Goal: Task Accomplishment & Management: Complete application form

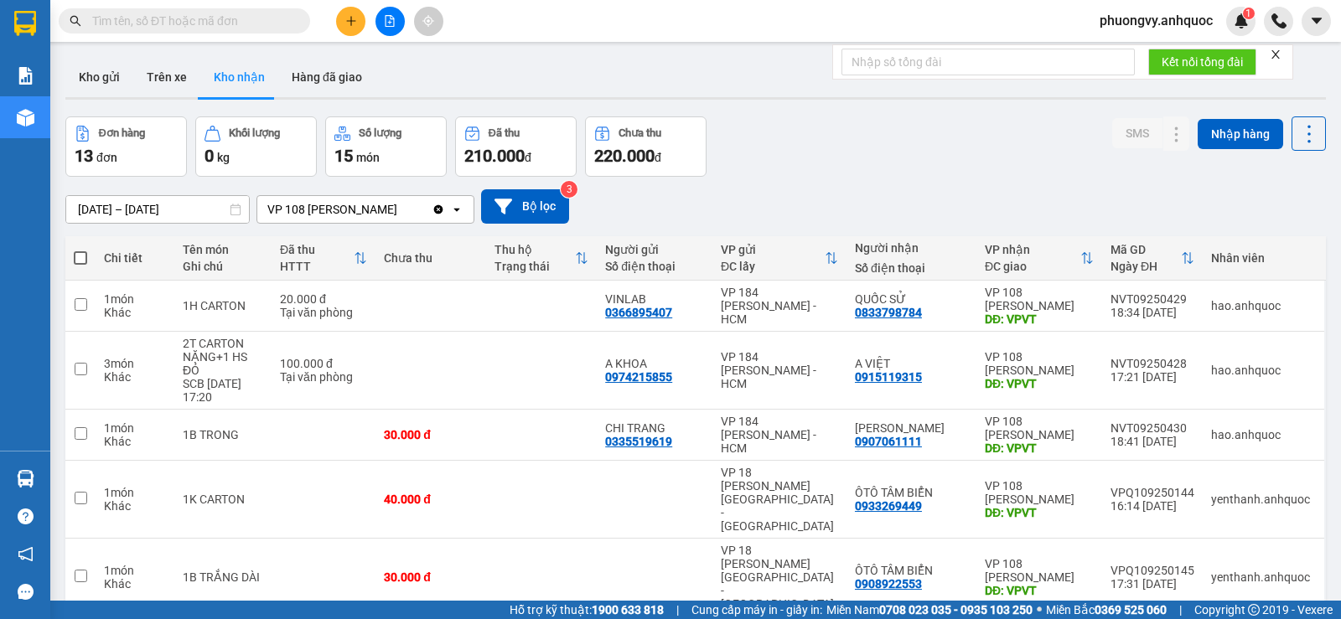
click at [951, 130] on div "Đơn hàng 13 đơn Khối lượng 0 kg Số lượng 15 món Đã thu 210.000 đ Chưa thu 220.0…" at bounding box center [695, 146] width 1260 height 60
click at [347, 25] on icon "plus" at bounding box center [351, 21] width 12 height 12
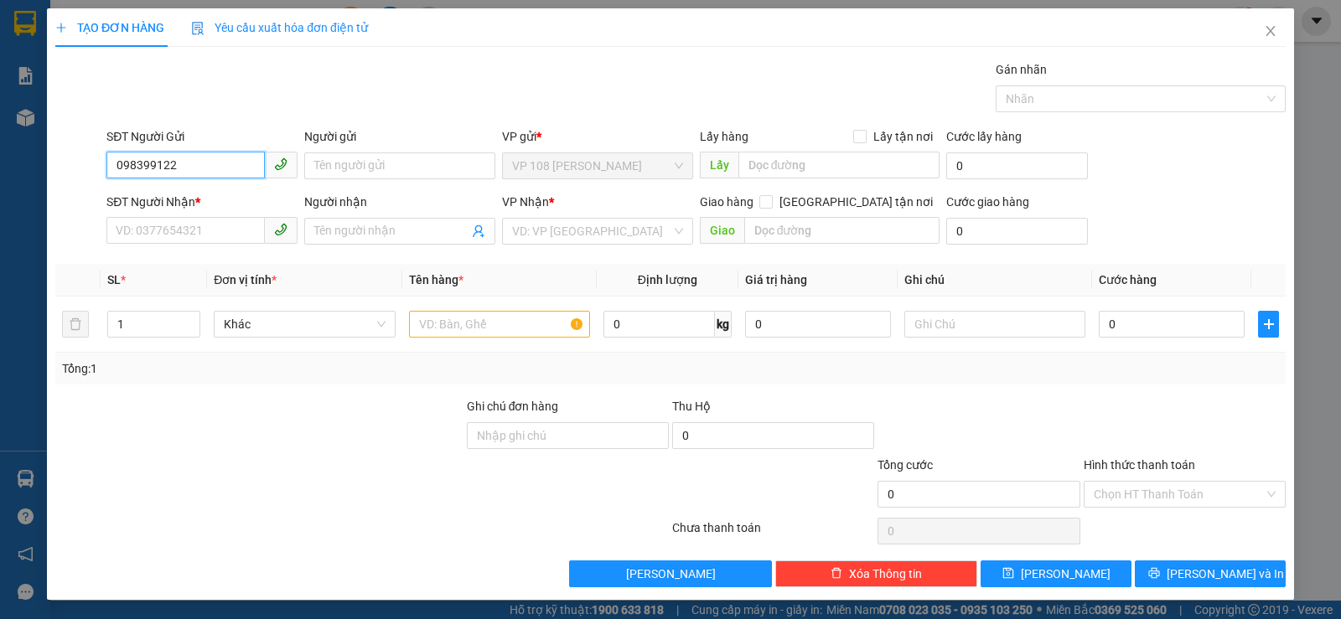
type input "0983991224"
click at [224, 193] on div "0983991224 - C THỦY" at bounding box center [200, 199] width 169 height 18
type input "C THỦY"
type input "0982829990"
type input "DÌ LỢI"
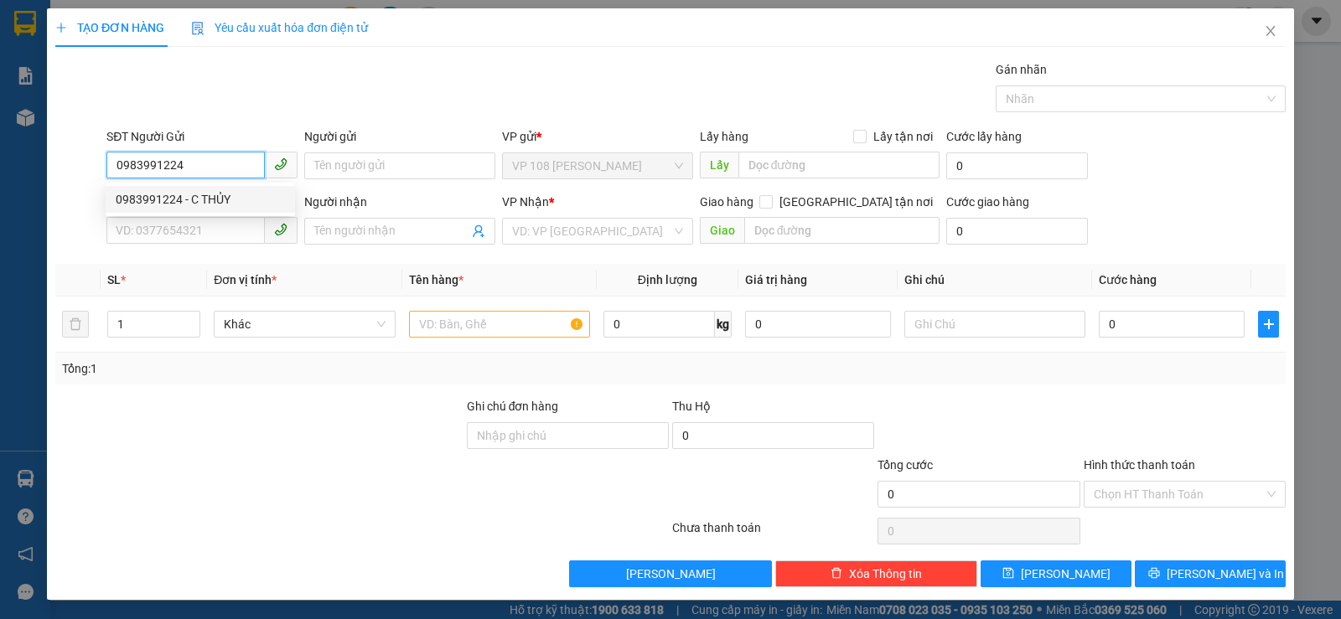
type input "VPNVT"
type input "30.000"
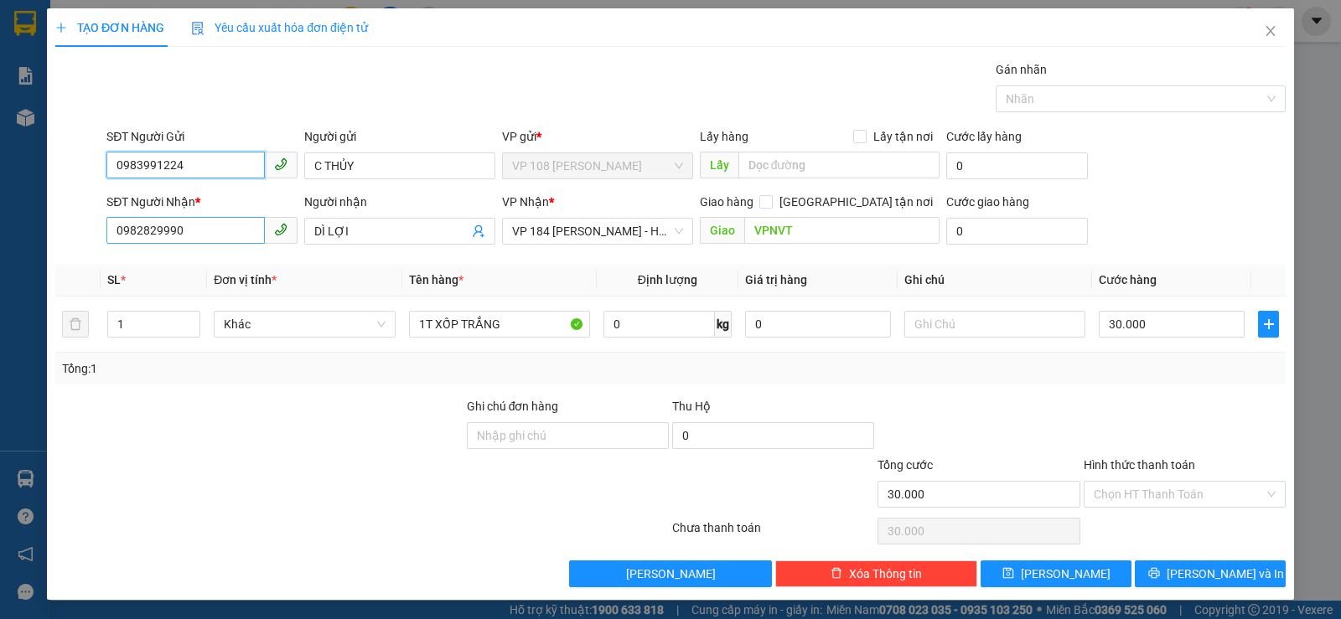
type input "0983991224"
click at [223, 229] on input "0982829990" at bounding box center [185, 230] width 158 height 27
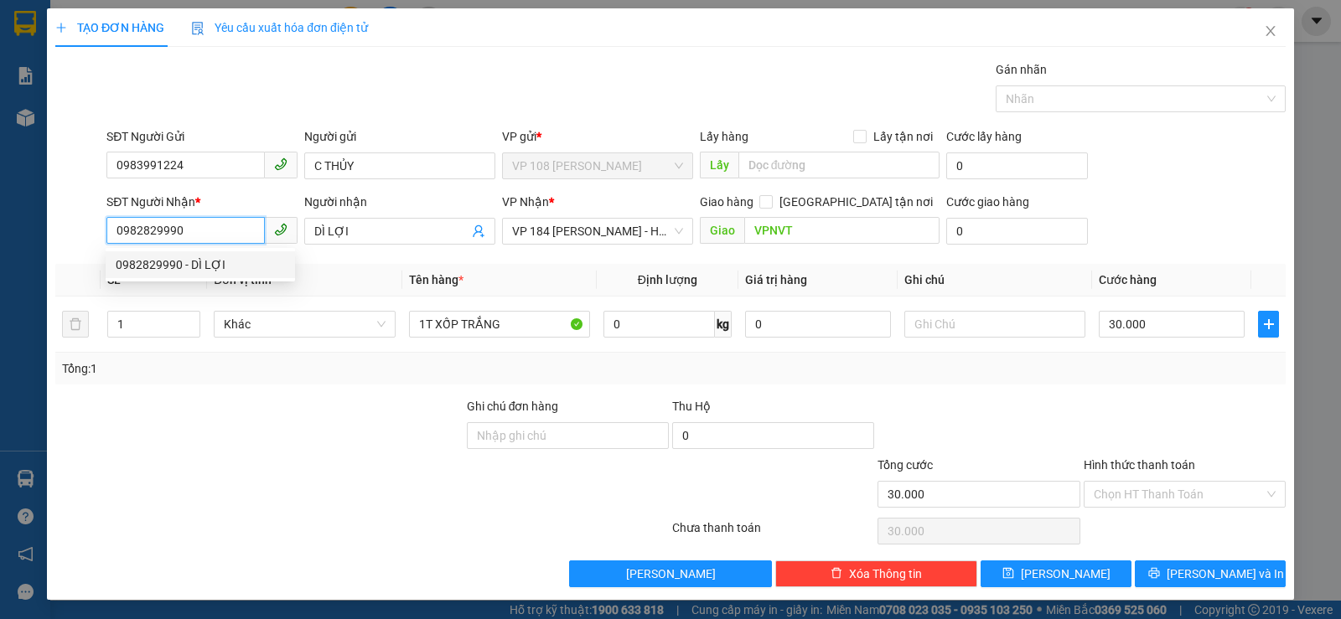
click at [223, 229] on input "0982829990" at bounding box center [185, 230] width 158 height 27
click at [213, 261] on div "0937768410 - LUYẾN" at bounding box center [200, 265] width 169 height 18
type input "0937768410"
type input "LUYẾN"
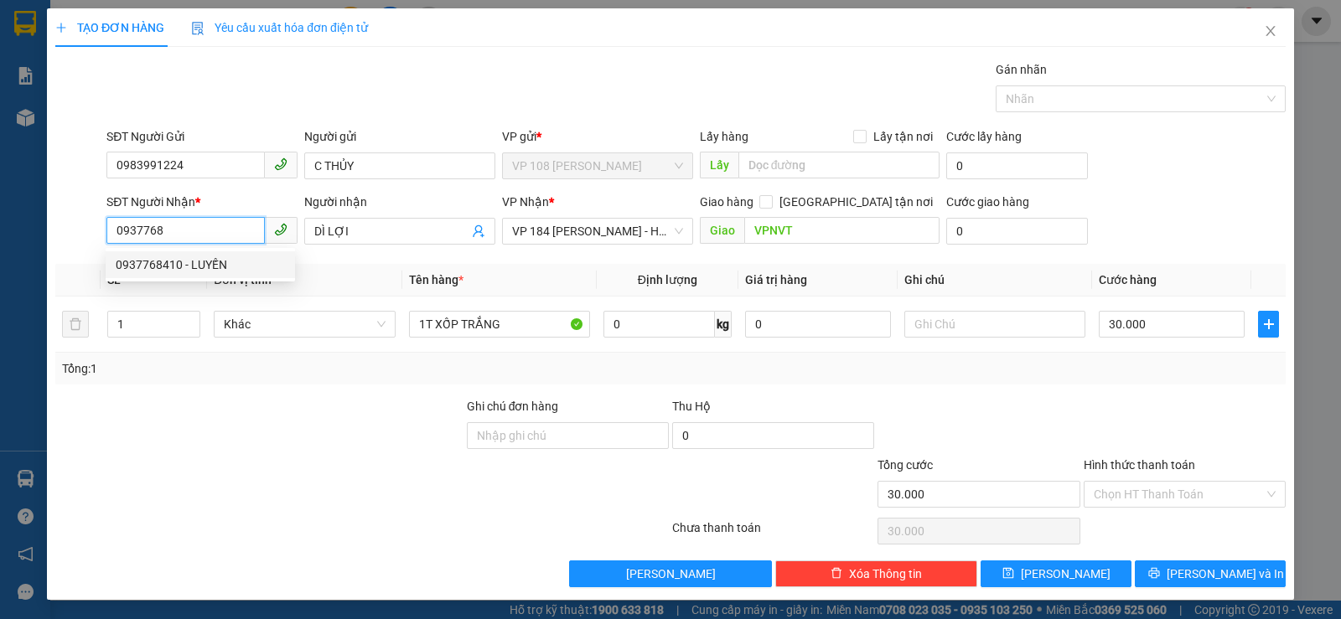
type input "VPNVT"
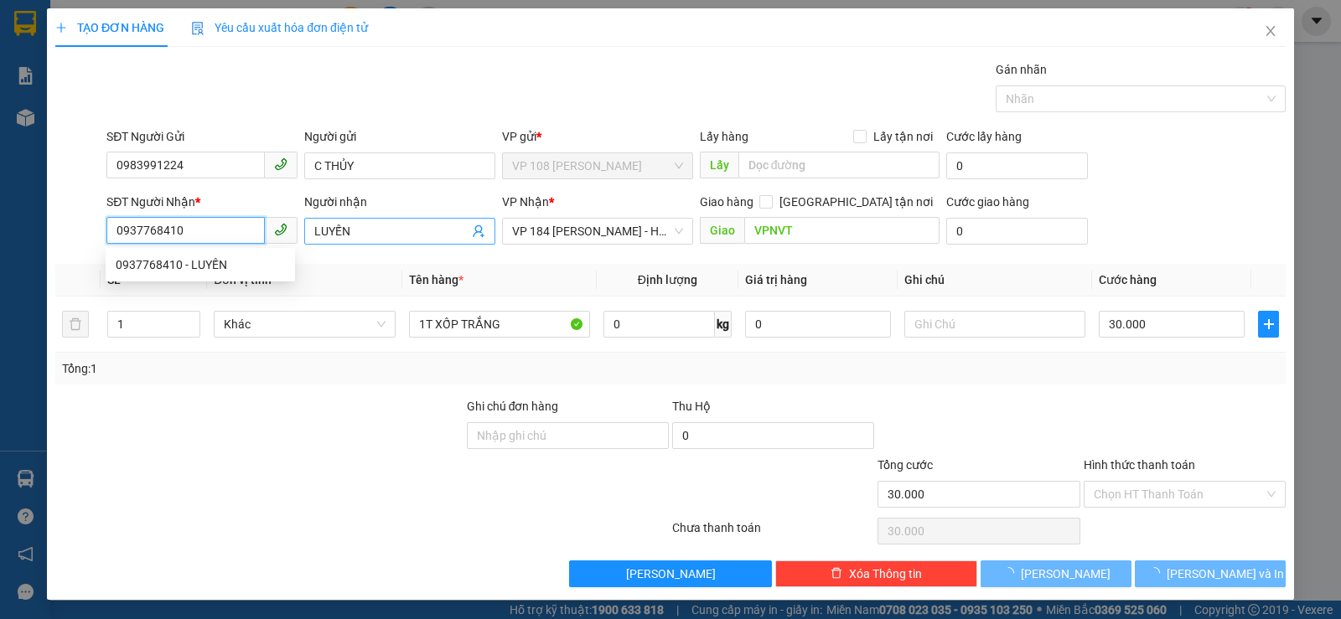
type input "40.000"
type input "0937768410"
click at [314, 230] on input "LUYẾN" at bounding box center [391, 231] width 154 height 18
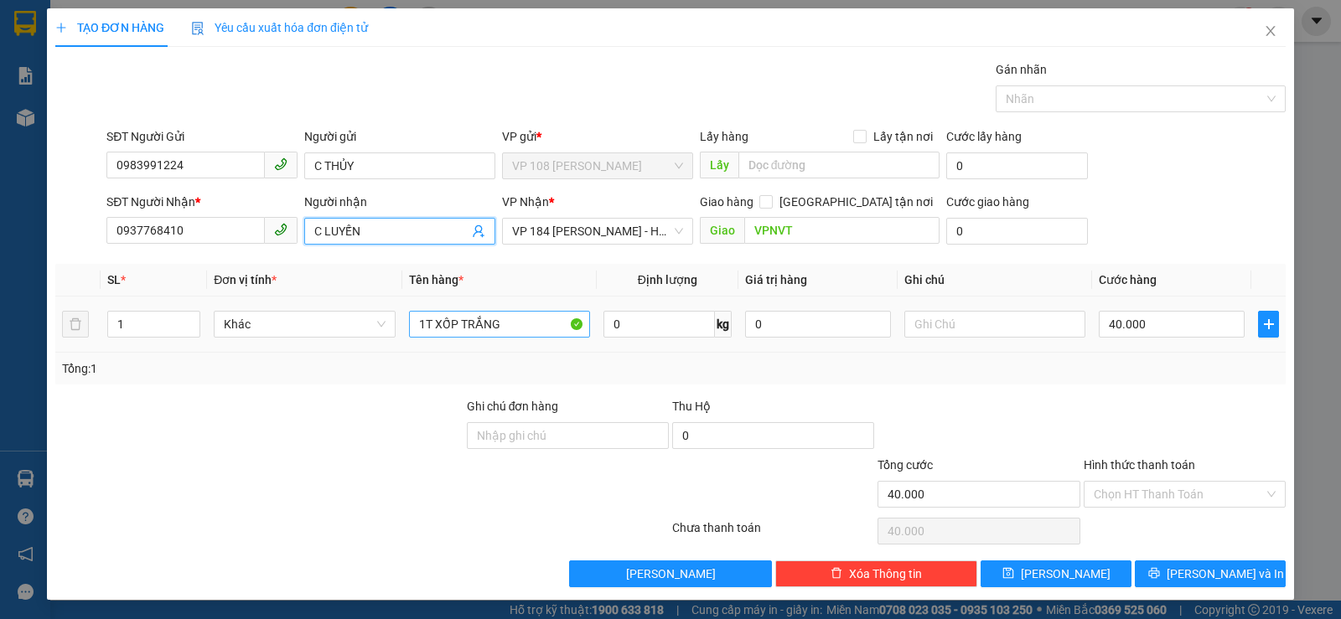
type input "C LUYẾN"
click at [499, 313] on input "1T XỐP TRẮNG" at bounding box center [499, 324] width 181 height 27
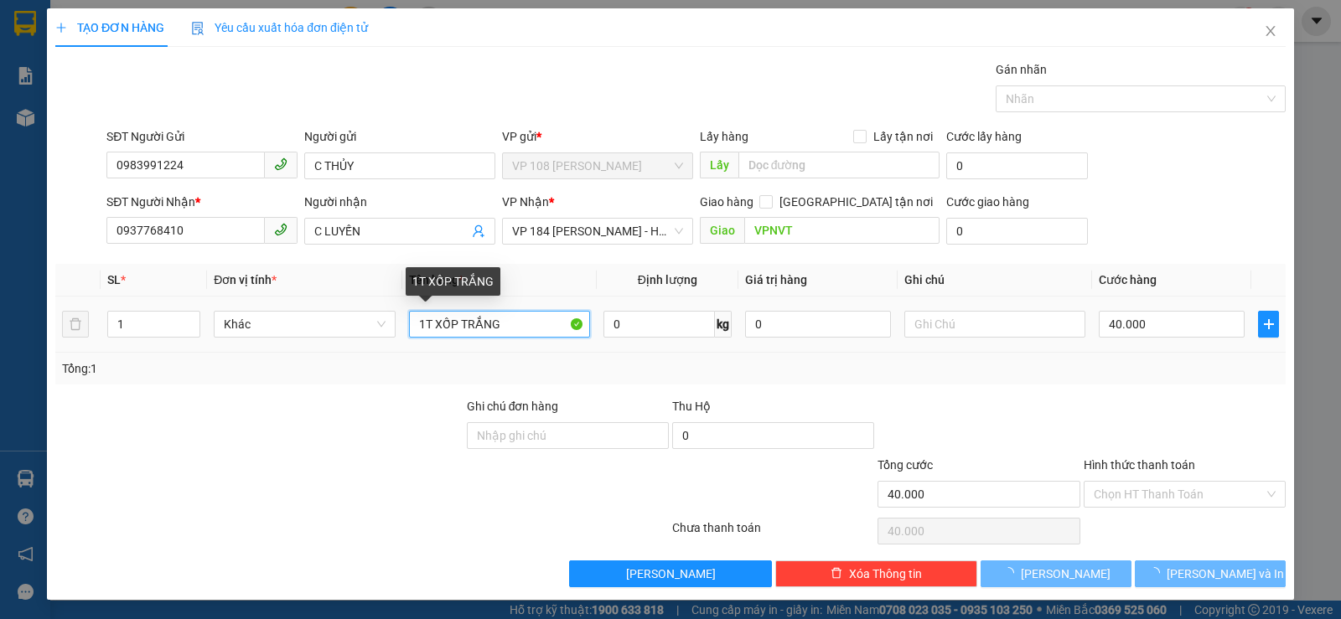
click at [499, 313] on input "1T XỐP TRẮNG" at bounding box center [499, 324] width 181 height 27
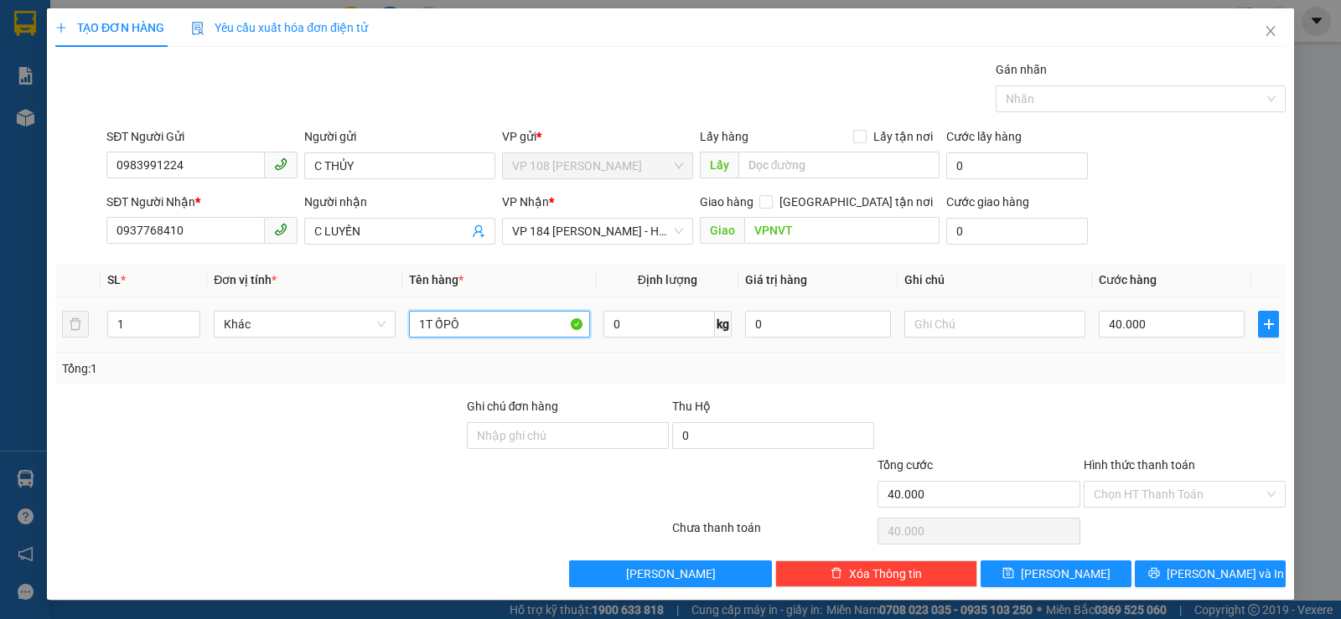
click at [483, 335] on input "1T ỐPÔ" at bounding box center [499, 324] width 181 height 27
type input "1T XỐP TRẮNG"
click at [1145, 499] on input "Hình thức thanh toán" at bounding box center [1179, 494] width 170 height 25
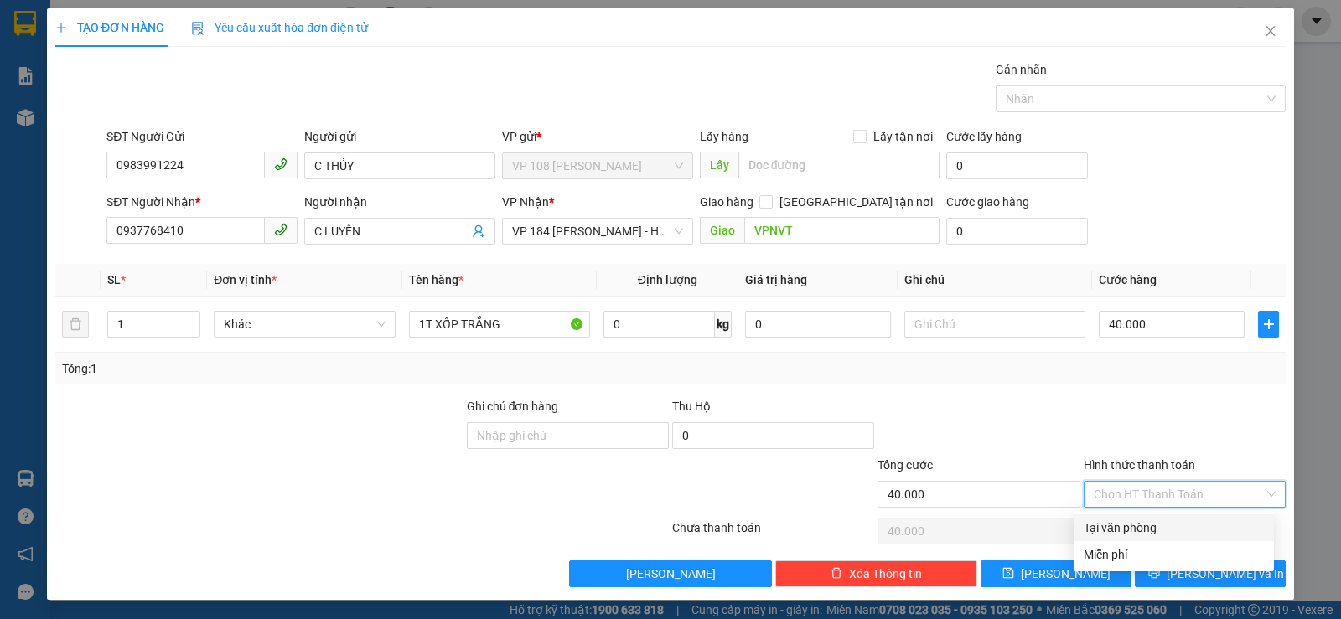
click at [1143, 516] on div "Tại văn phòng" at bounding box center [1174, 528] width 200 height 27
type input "0"
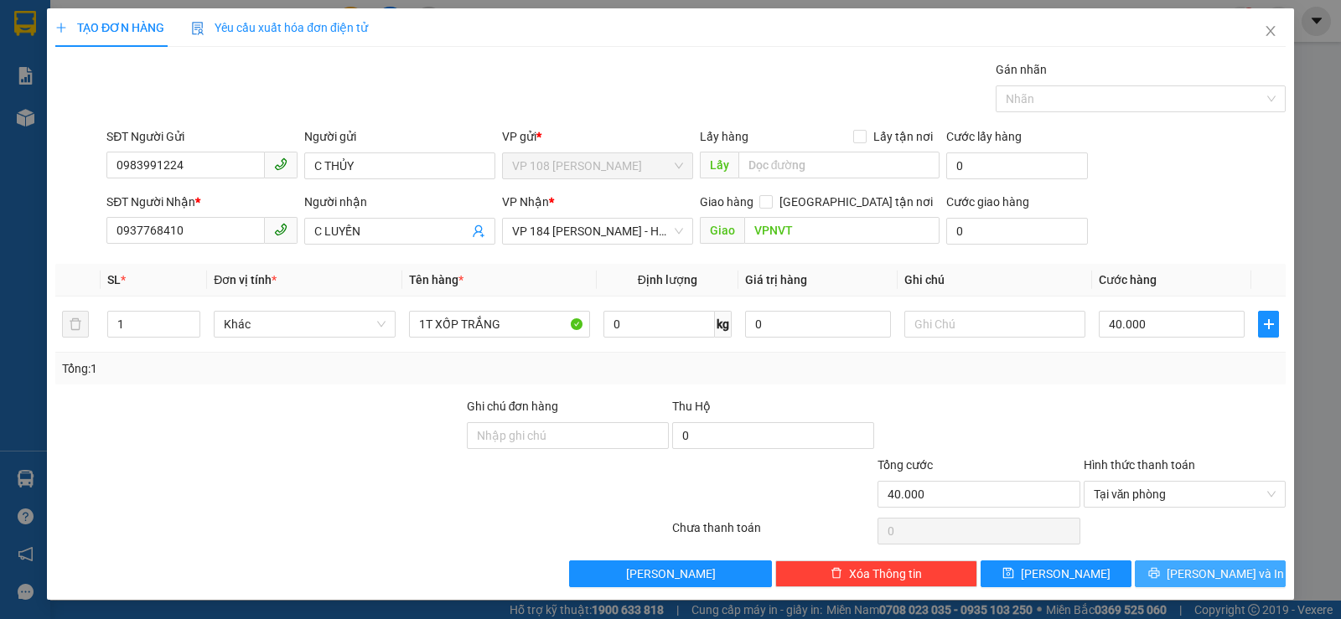
click at [1184, 569] on span "Lưu và In" at bounding box center [1225, 574] width 117 height 18
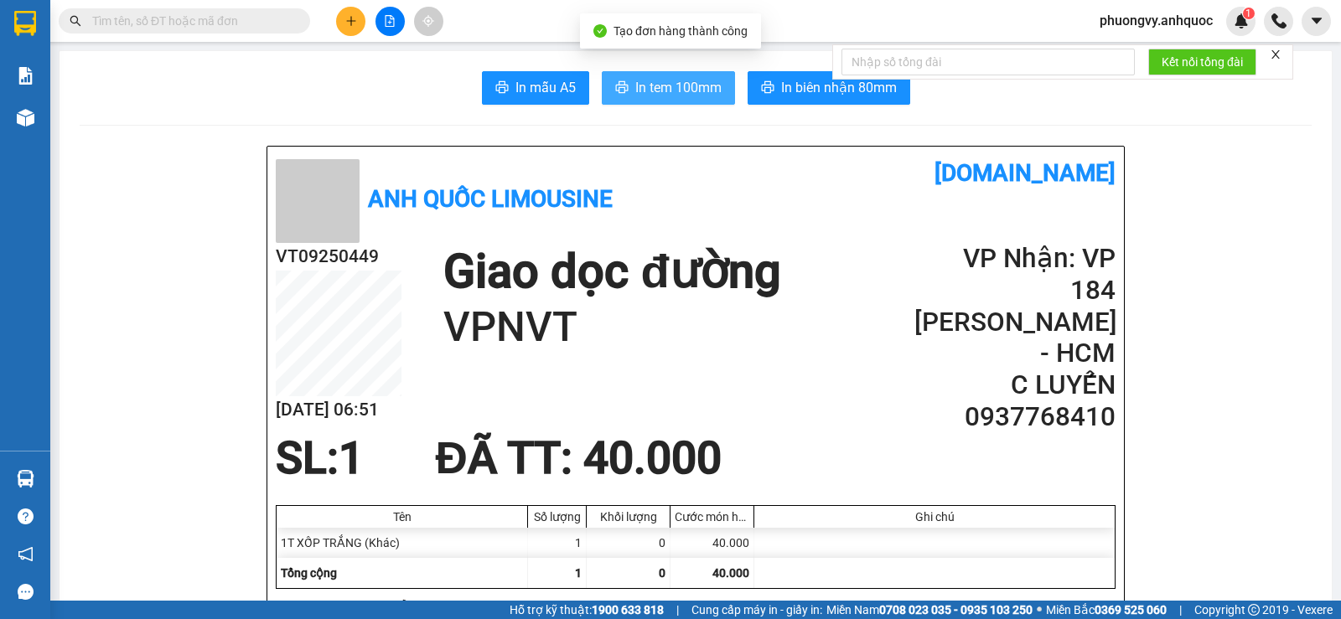
click at [623, 95] on button "In tem 100mm" at bounding box center [668, 88] width 133 height 34
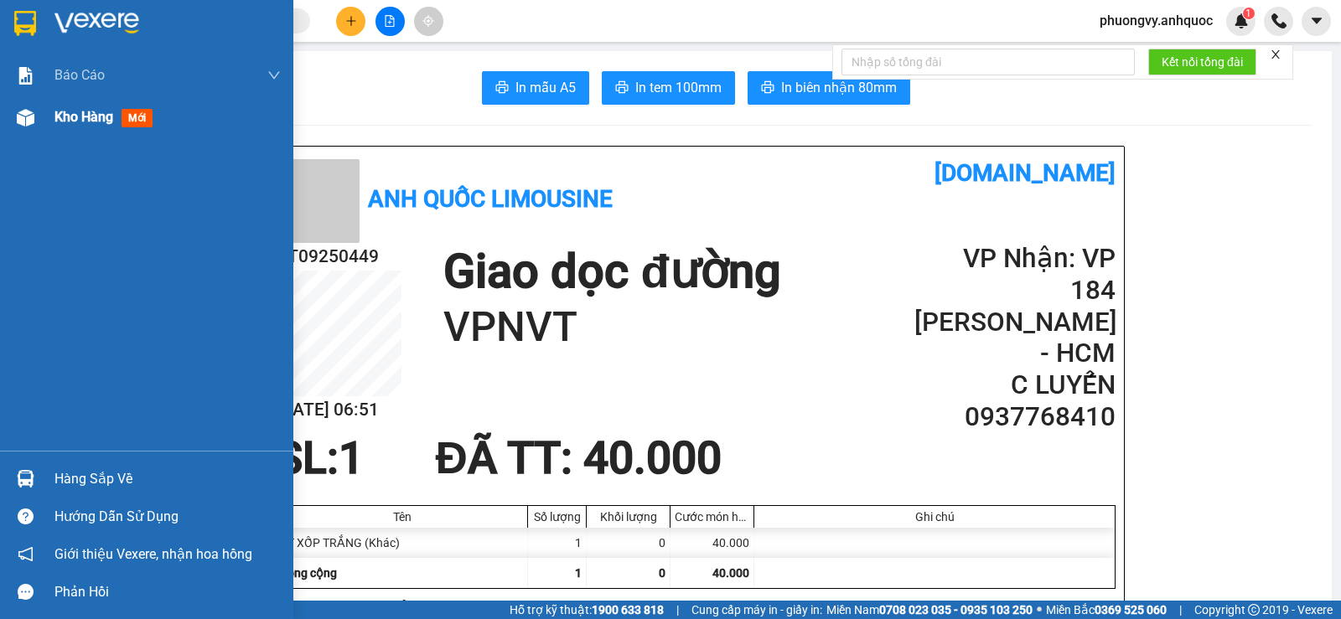
click at [122, 108] on div "Kho hàng mới" at bounding box center [106, 116] width 105 height 21
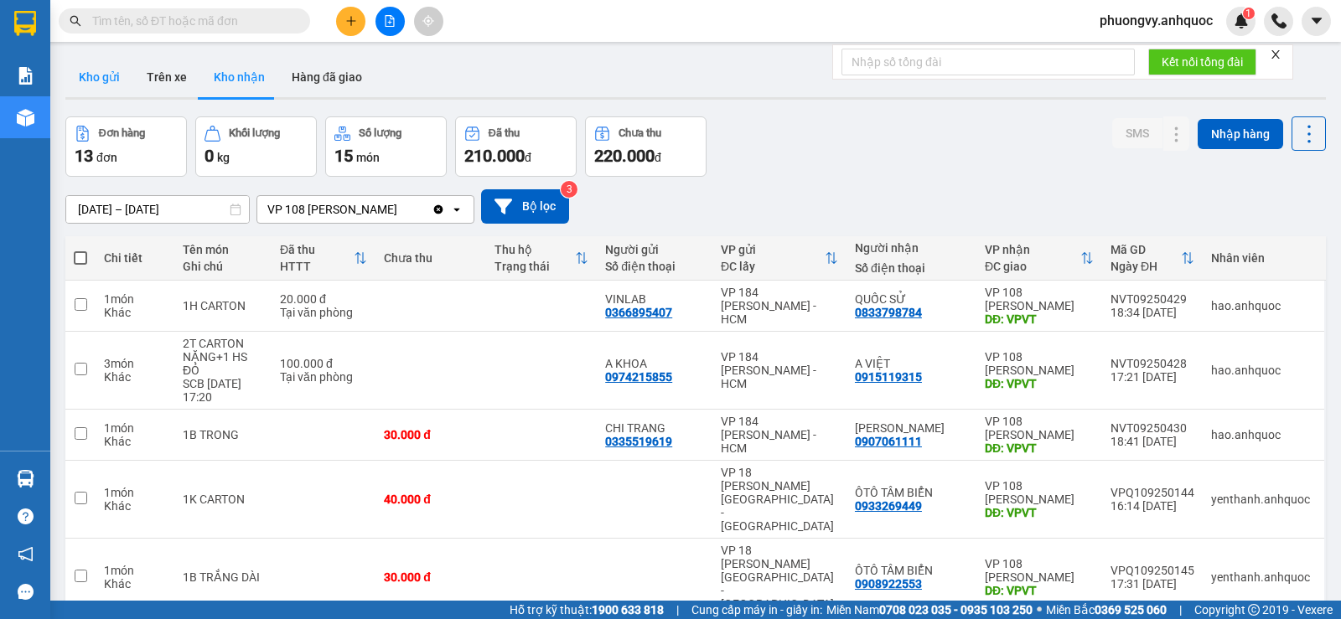
click at [86, 75] on button "Kho gửi" at bounding box center [99, 77] width 68 height 40
